Goal: Transaction & Acquisition: Purchase product/service

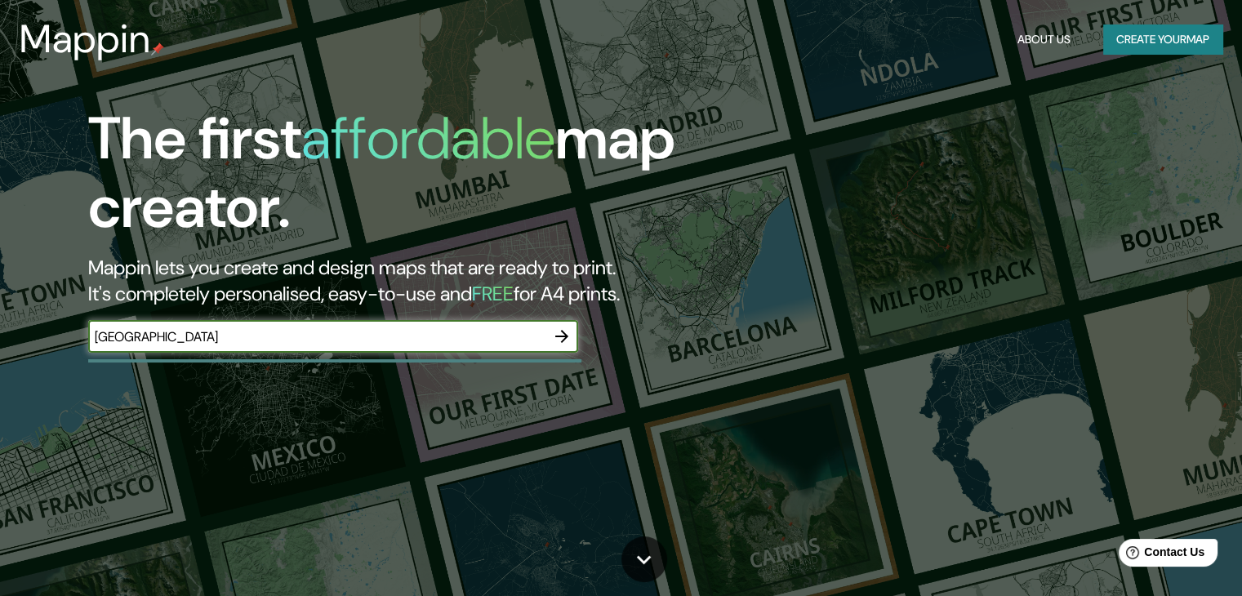
type input "[GEOGRAPHIC_DATA]"
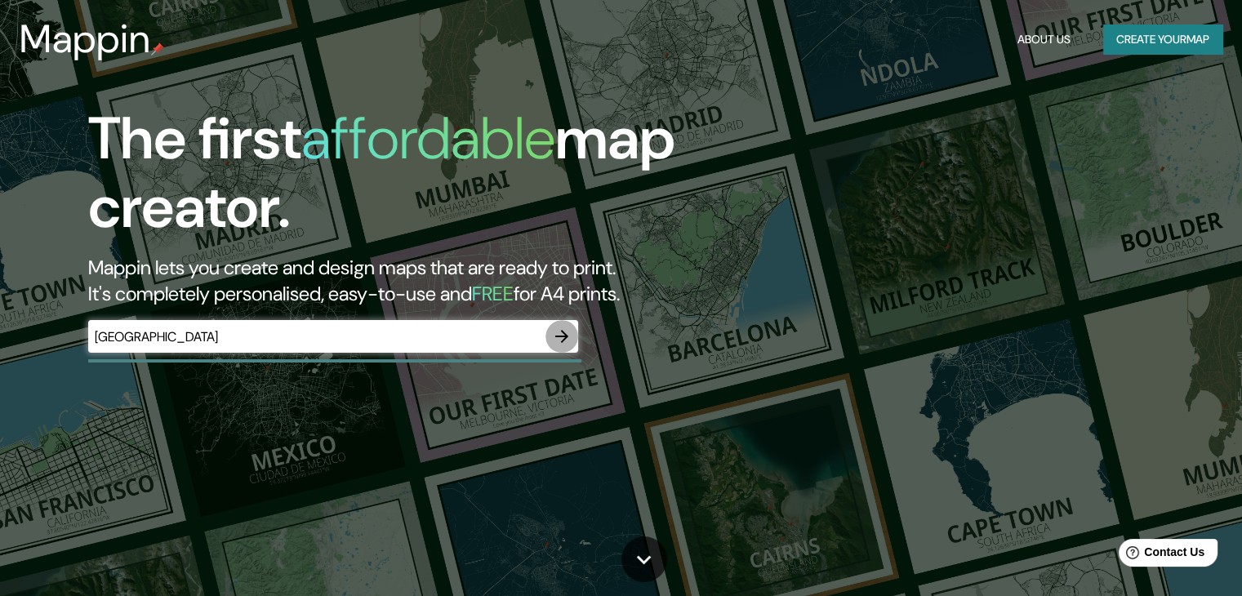
click at [568, 338] on icon "button" at bounding box center [562, 337] width 20 height 20
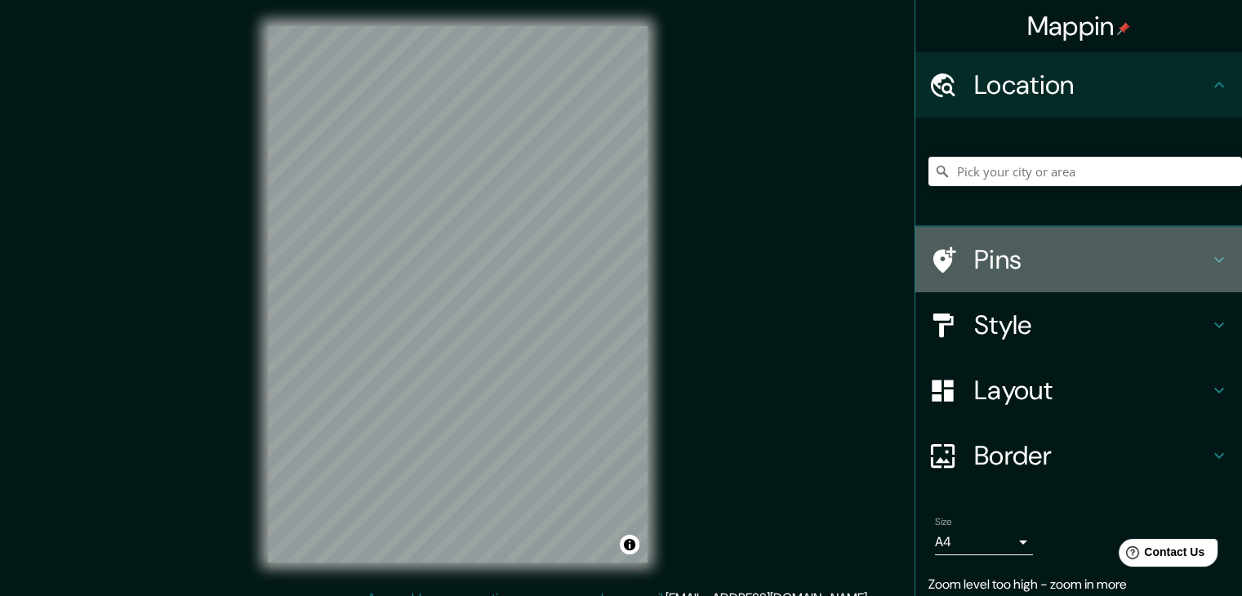
click at [1035, 262] on h4 "Pins" at bounding box center [1091, 259] width 235 height 33
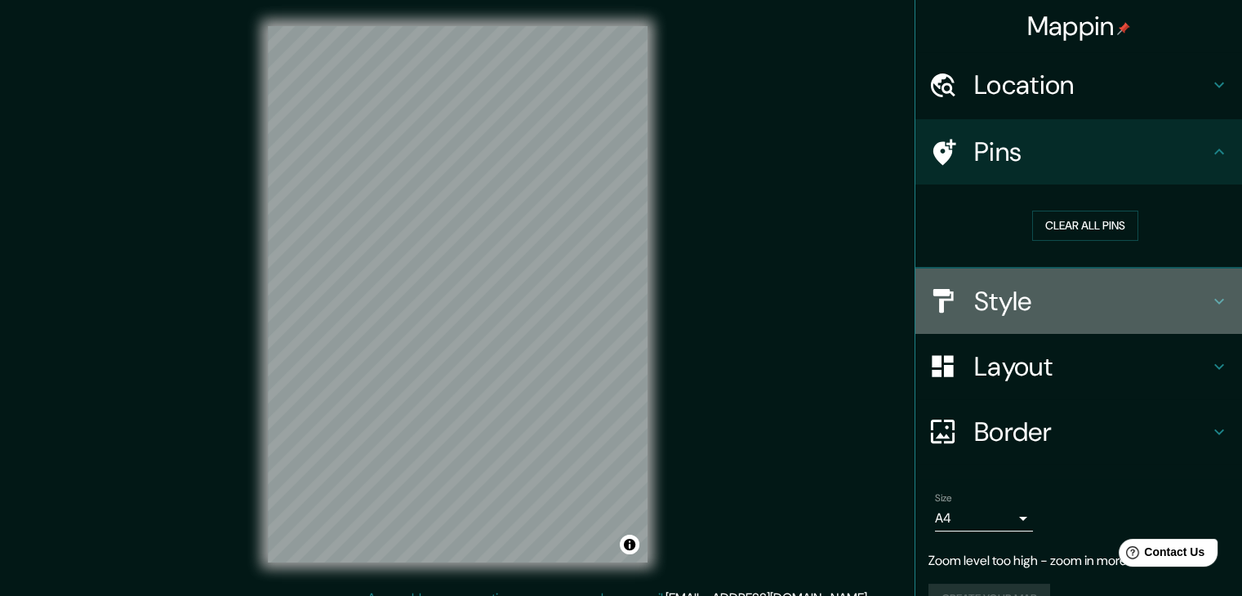
click at [1071, 318] on div "Style" at bounding box center [1079, 301] width 327 height 65
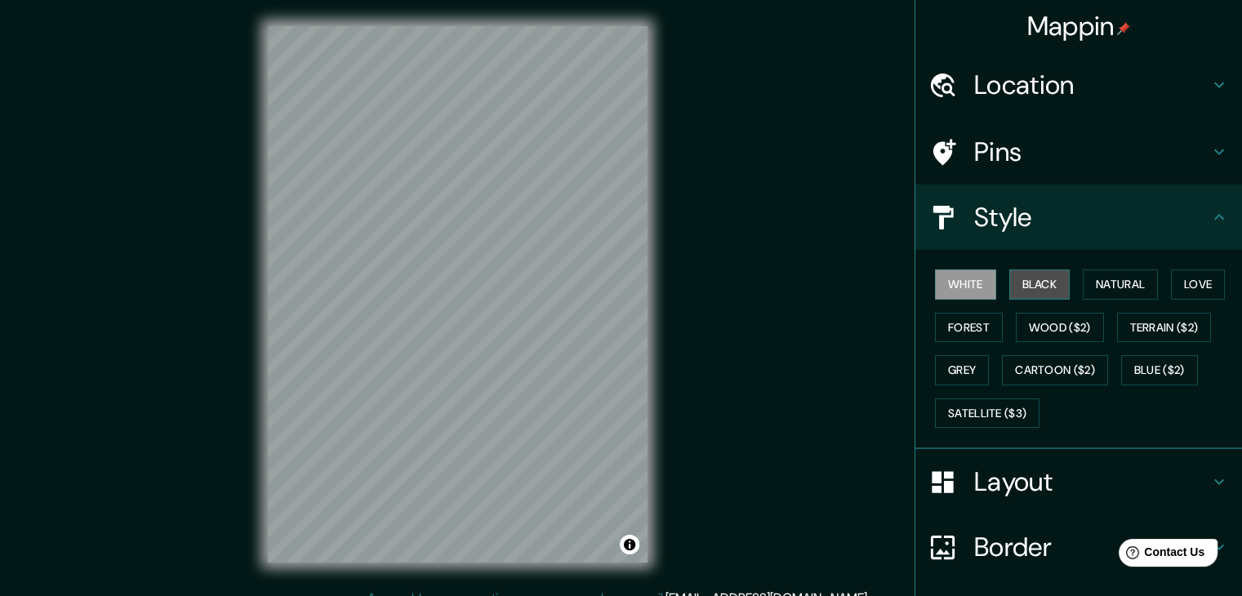
click at [1037, 288] on button "Black" at bounding box center [1040, 285] width 61 height 30
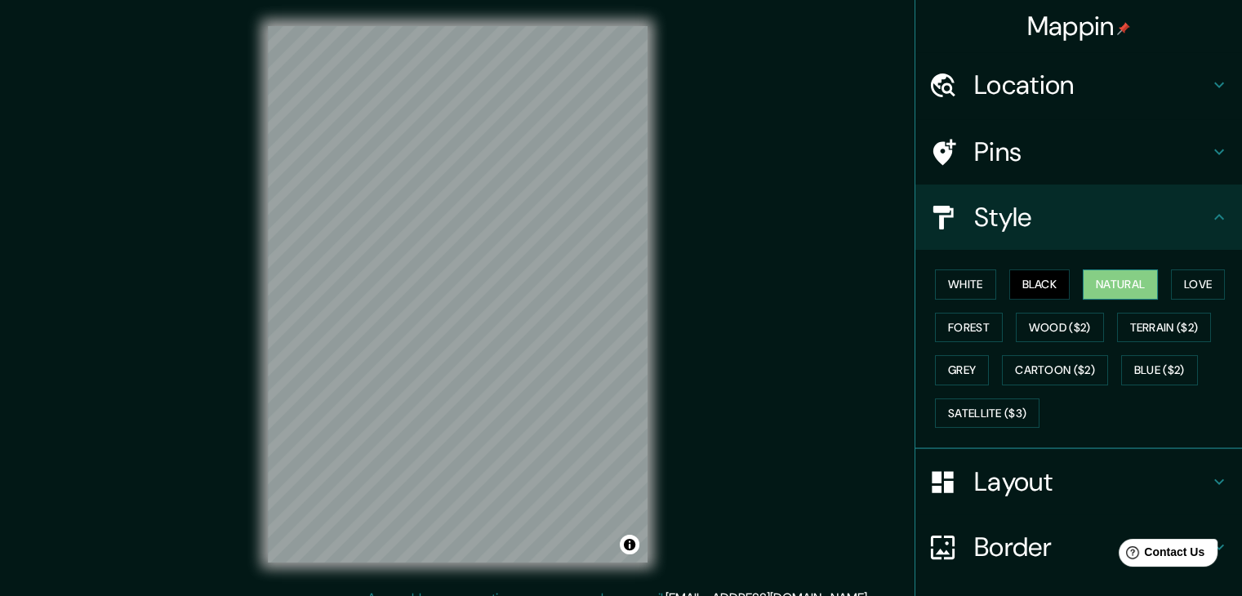
click at [1117, 280] on button "Natural" at bounding box center [1120, 285] width 75 height 30
click at [1173, 280] on button "Love" at bounding box center [1198, 285] width 54 height 30
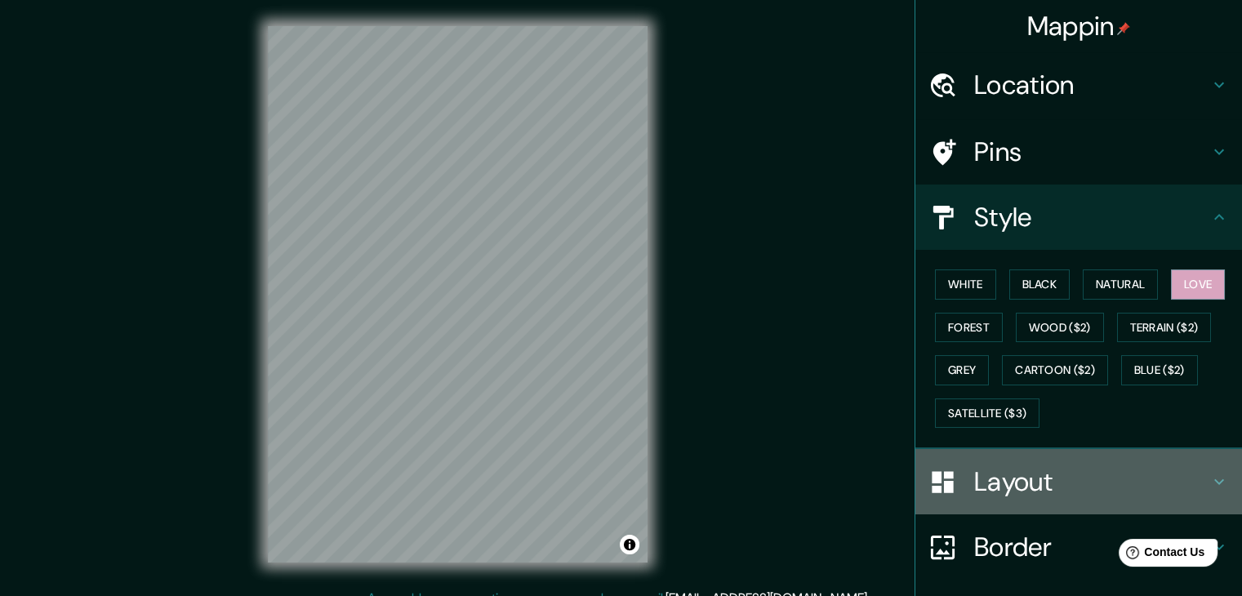
click at [1004, 481] on h4 "Layout" at bounding box center [1091, 482] width 235 height 33
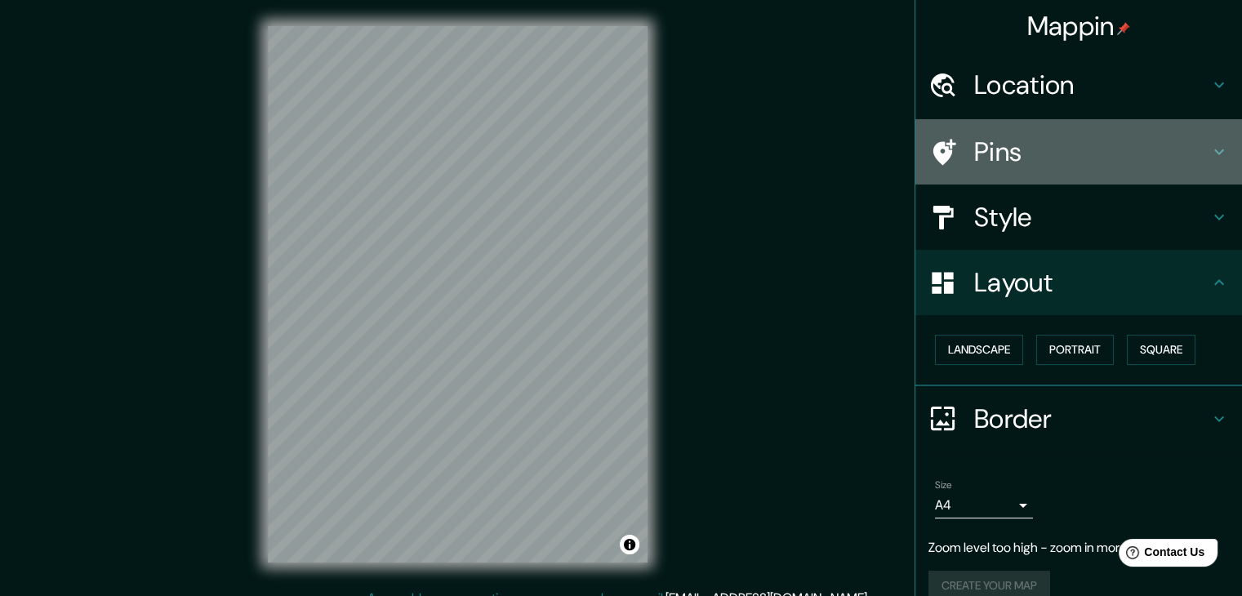
click at [997, 157] on h4 "Pins" at bounding box center [1091, 152] width 235 height 33
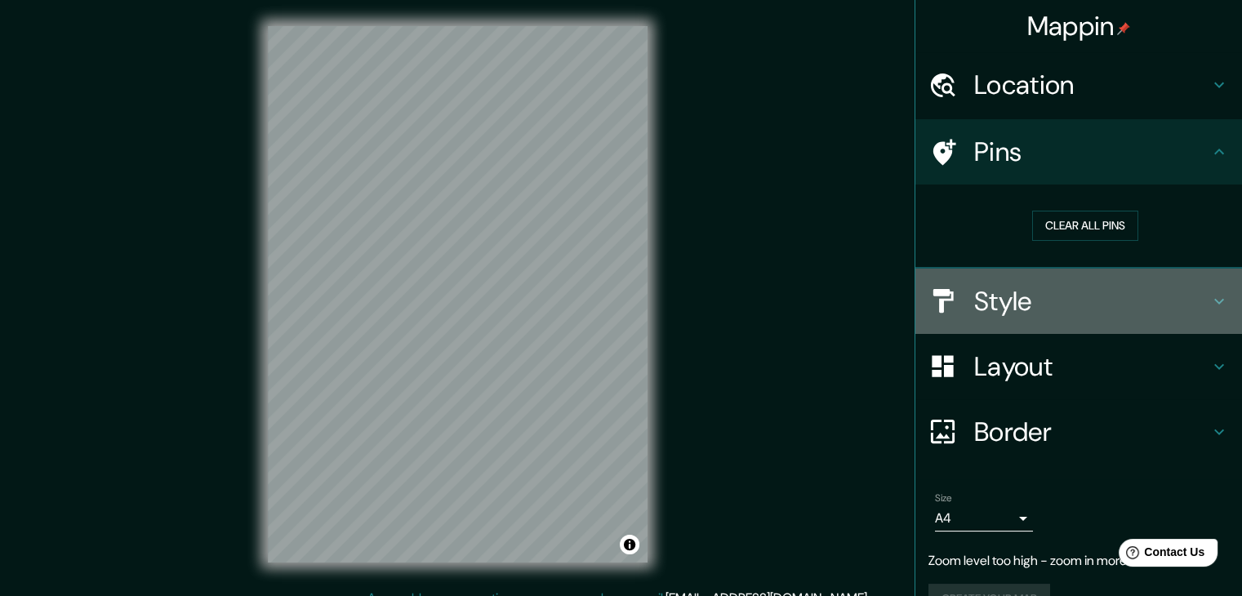
click at [1010, 289] on h4 "Style" at bounding box center [1091, 301] width 235 height 33
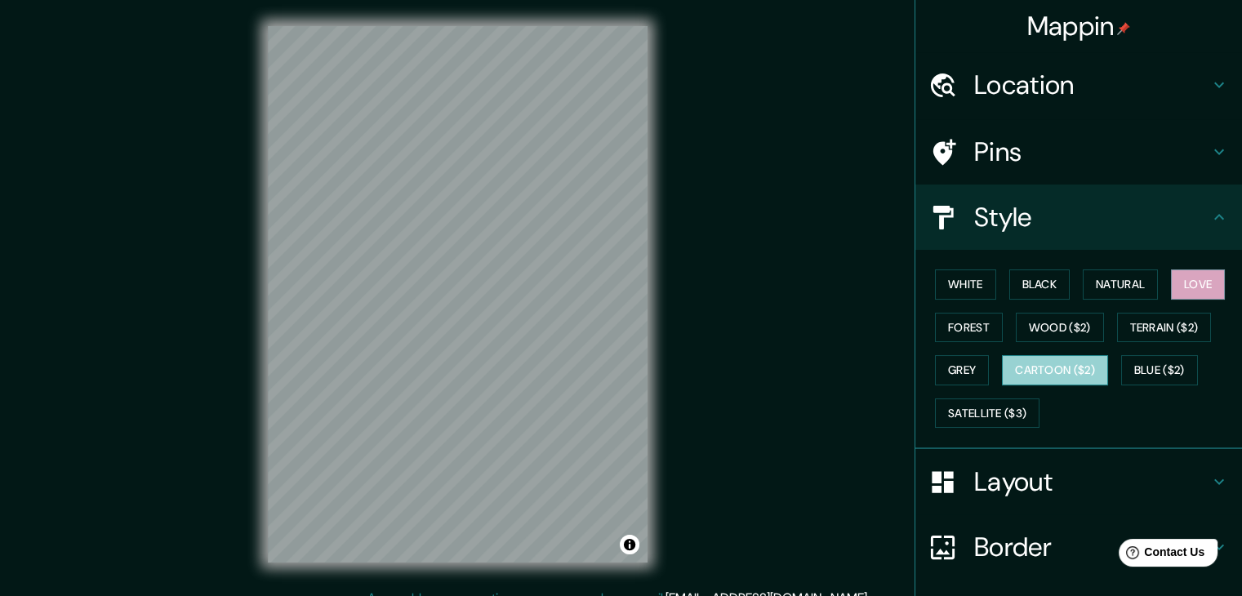
click at [1014, 357] on button "Cartoon ($2)" at bounding box center [1055, 370] width 106 height 30
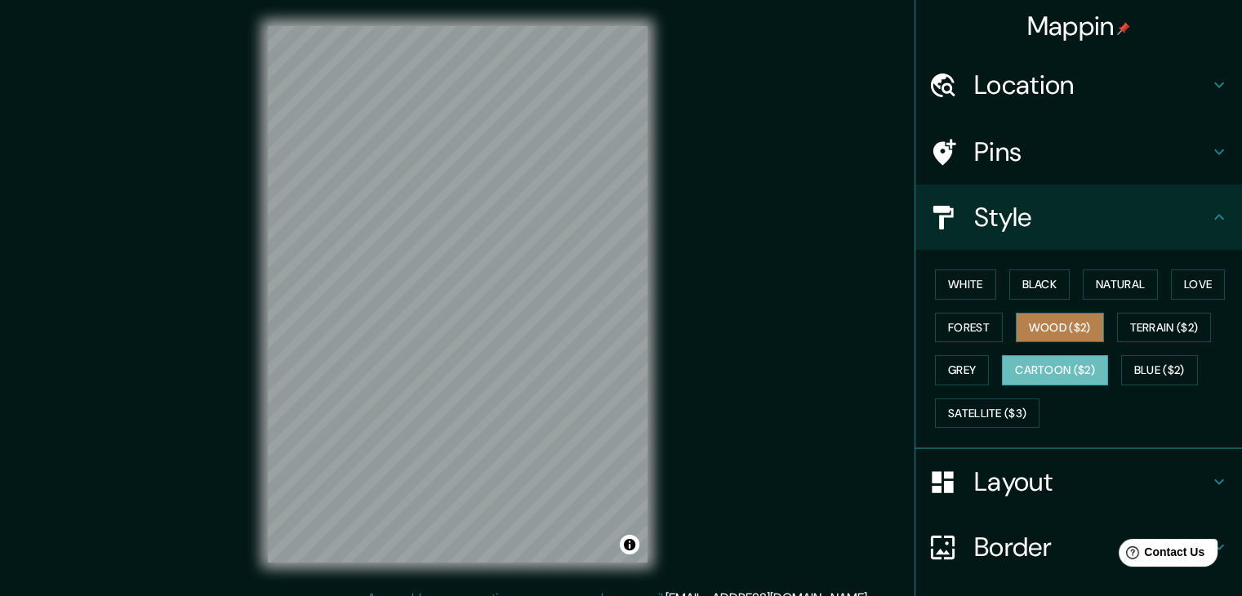
click at [1059, 316] on button "Wood ($2)" at bounding box center [1060, 328] width 88 height 30
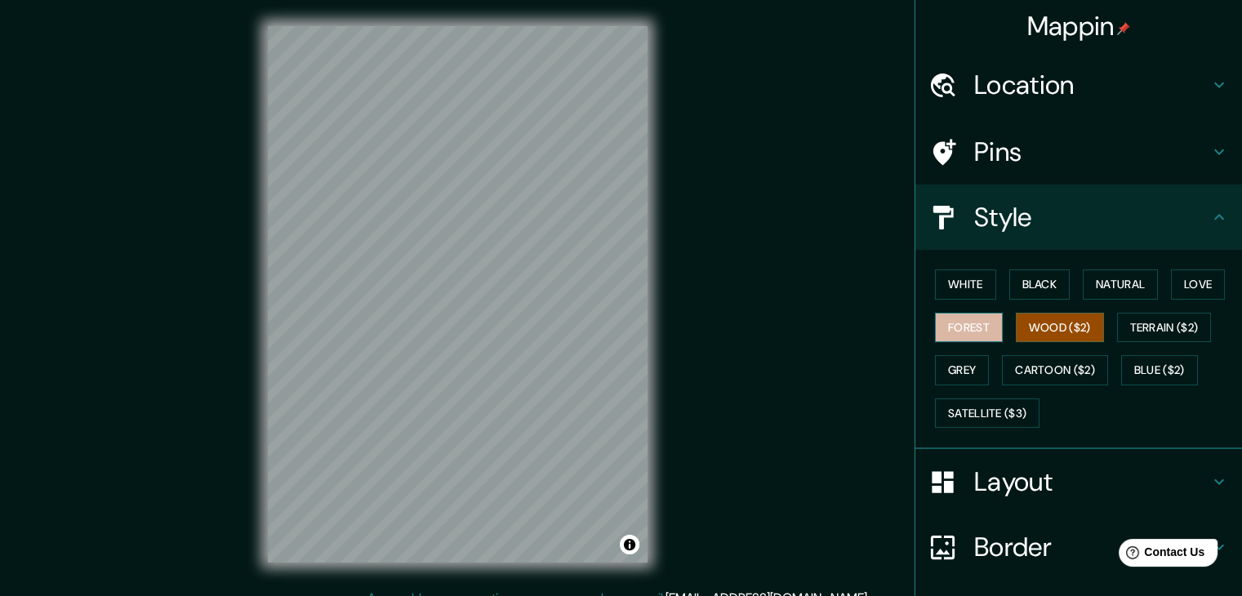
click at [953, 317] on button "Forest" at bounding box center [969, 328] width 68 height 30
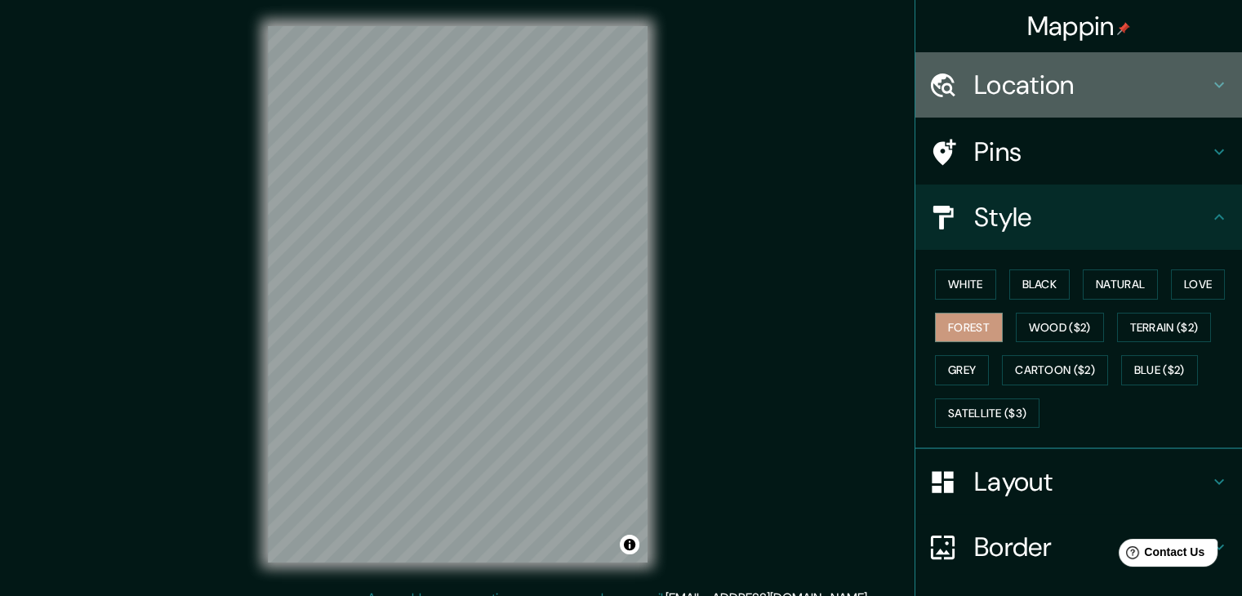
click at [1000, 90] on h4 "Location" at bounding box center [1091, 85] width 235 height 33
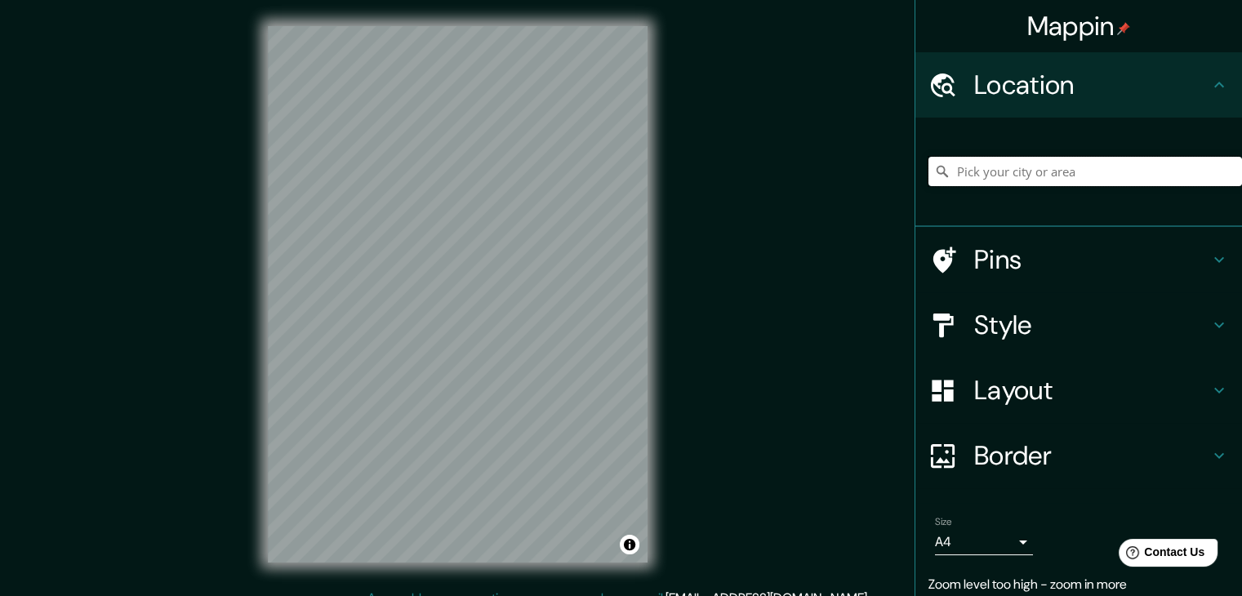
click at [998, 169] on input "Pick your city or area" at bounding box center [1086, 171] width 314 height 29
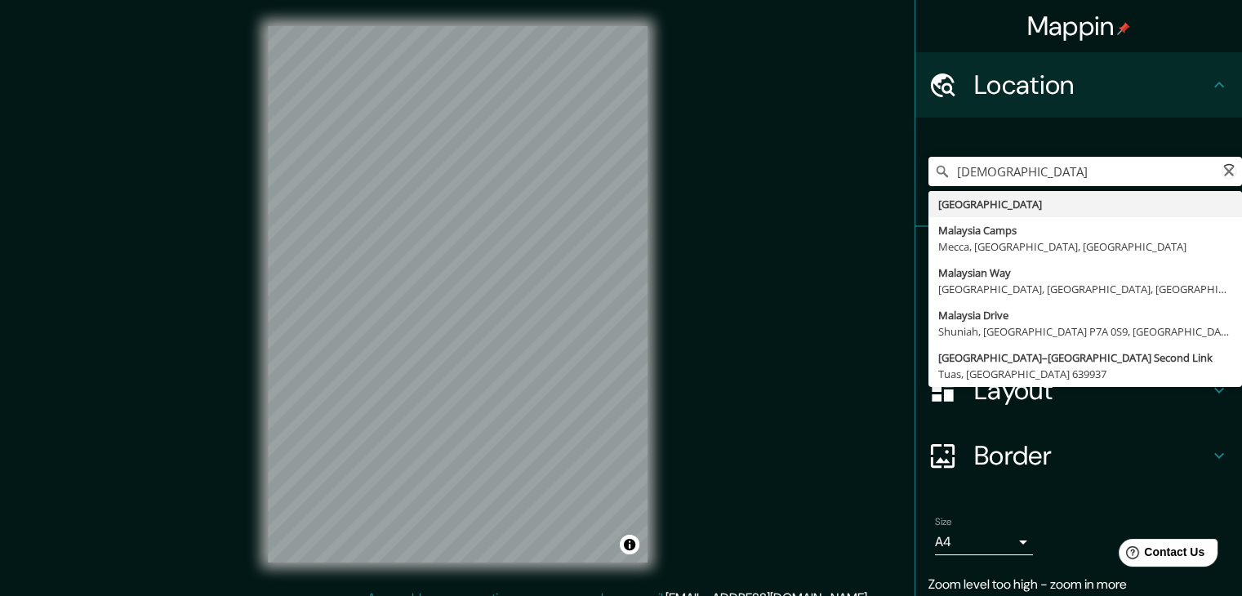
type input "[GEOGRAPHIC_DATA]"
